Goal: Find specific page/section: Find specific page/section

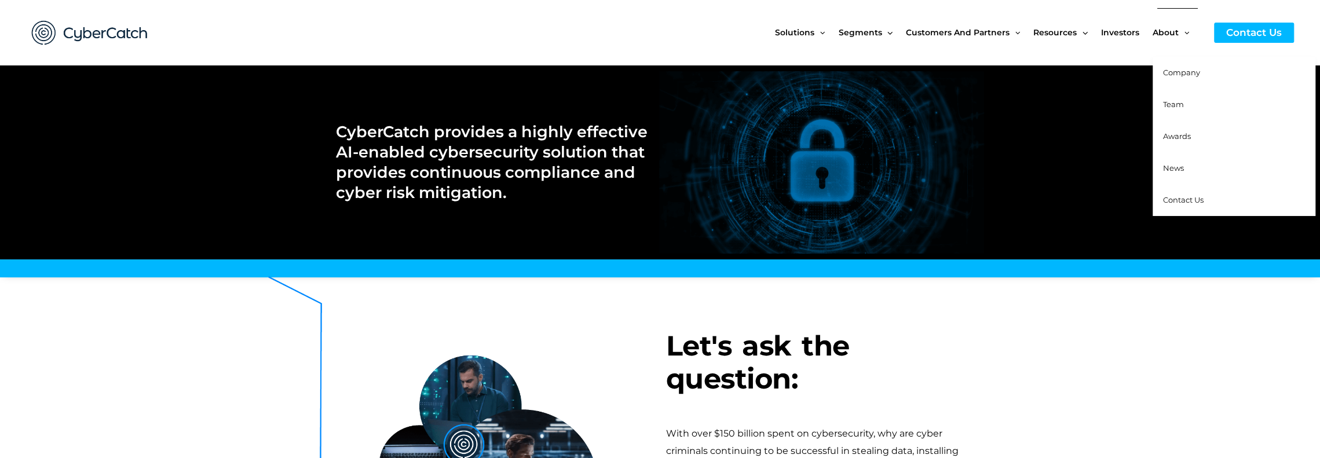
click at [1178, 105] on span "Team" at bounding box center [1173, 104] width 21 height 9
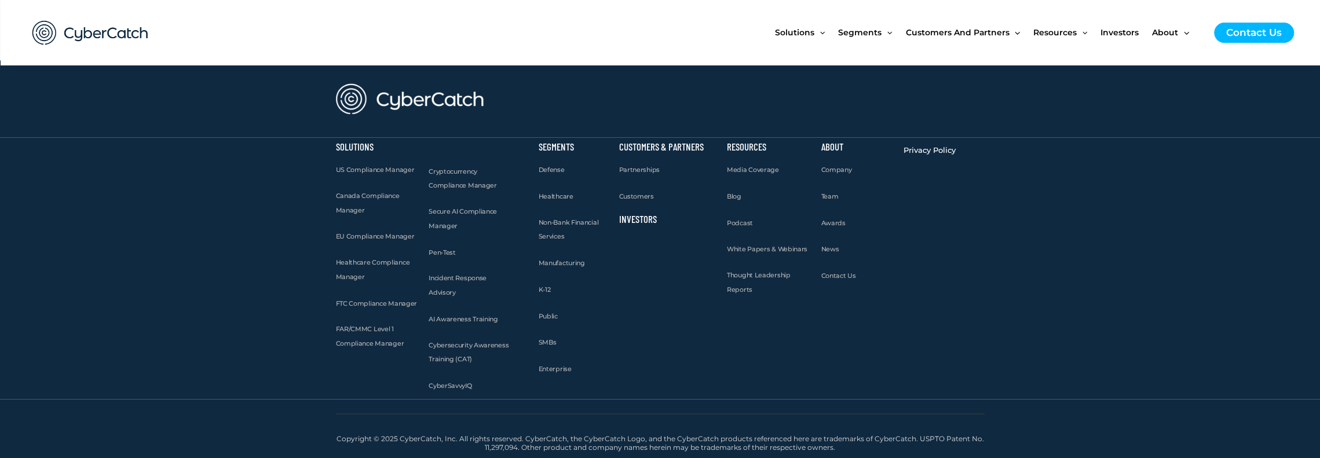
scroll to position [1435, 0]
click at [832, 195] on span "Team" at bounding box center [829, 196] width 17 height 8
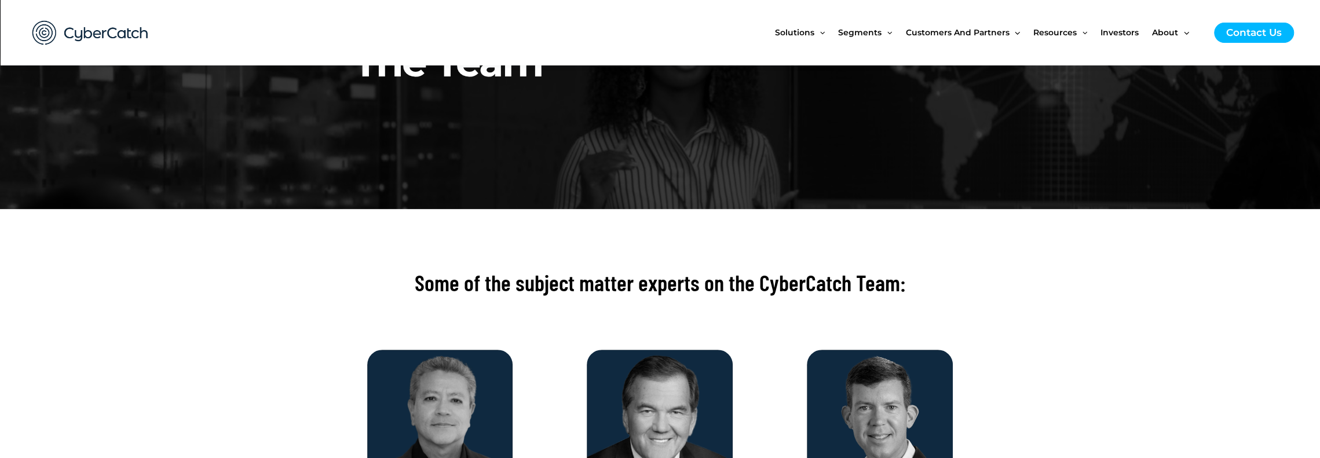
scroll to position [174, 0]
